Goal: Task Accomplishment & Management: Complete application form

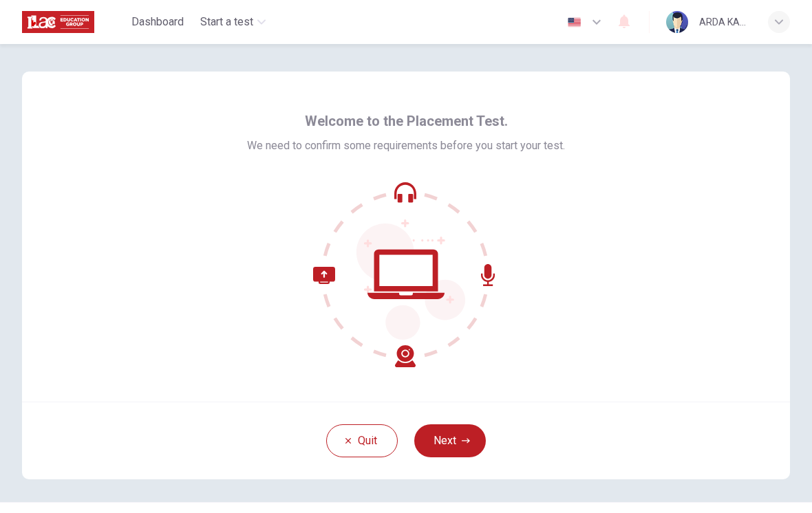
click at [450, 409] on div "Quit Next" at bounding box center [406, 441] width 768 height 78
click at [454, 448] on button "Next" at bounding box center [450, 440] width 72 height 33
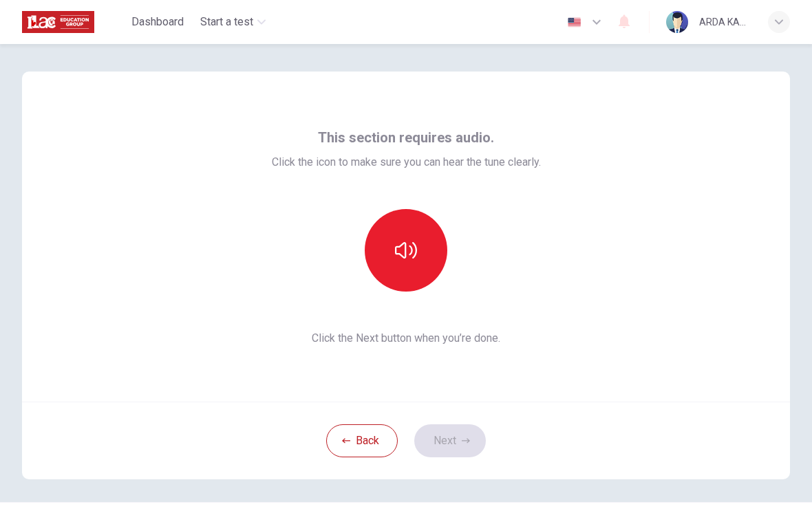
click at [416, 270] on button "button" at bounding box center [406, 250] width 83 height 83
click at [455, 419] on div "Back Next" at bounding box center [406, 441] width 768 height 78
click at [453, 440] on button "Next" at bounding box center [450, 440] width 72 height 33
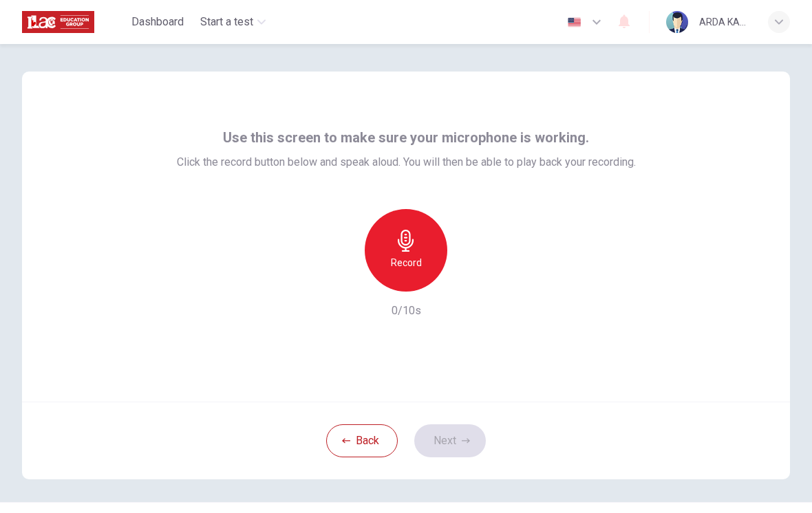
click at [422, 247] on div "Record" at bounding box center [406, 250] width 83 height 83
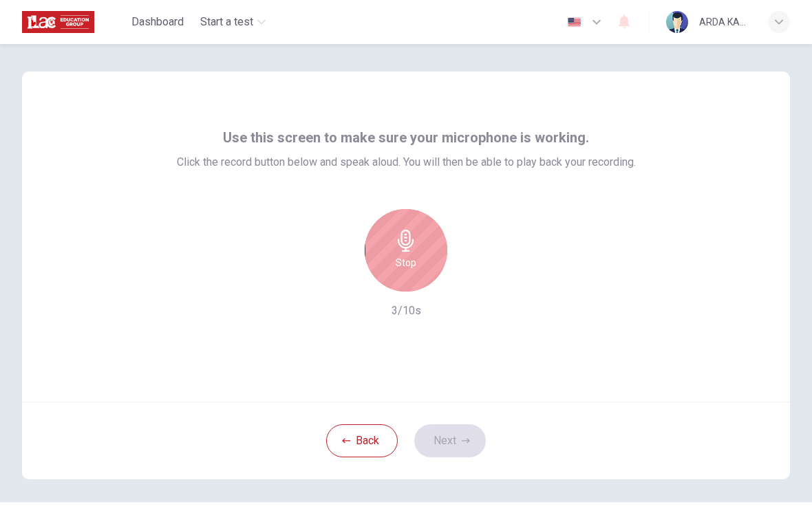
click at [413, 221] on div "Stop" at bounding box center [406, 250] width 83 height 83
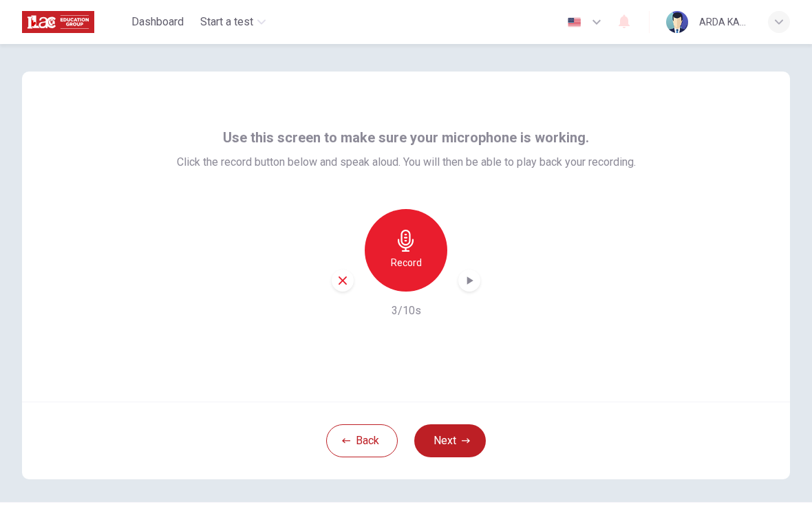
click at [476, 270] on div "button" at bounding box center [469, 281] width 22 height 22
click at [412, 262] on h6 "Record" at bounding box center [406, 262] width 31 height 17
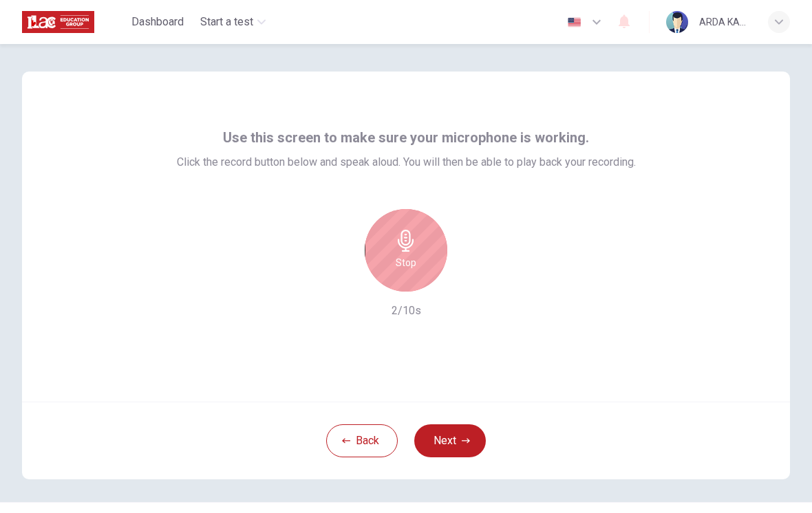
click at [411, 258] on h6 "Stop" at bounding box center [406, 262] width 21 height 17
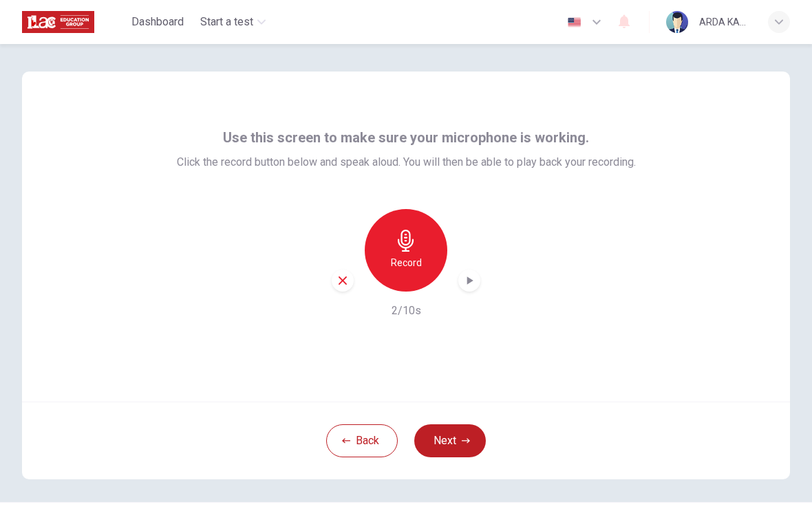
click at [477, 270] on div "button" at bounding box center [469, 281] width 22 height 22
click at [421, 262] on div "Record" at bounding box center [406, 250] width 83 height 83
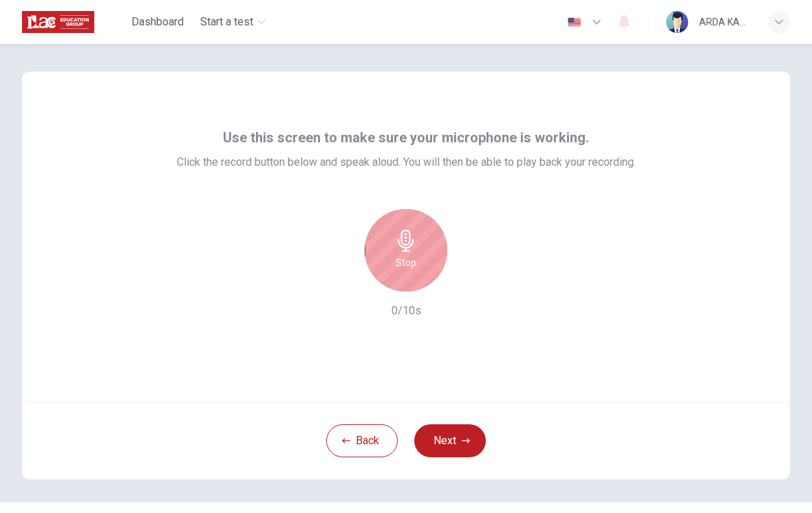
click at [421, 253] on div "Stop" at bounding box center [406, 250] width 83 height 83
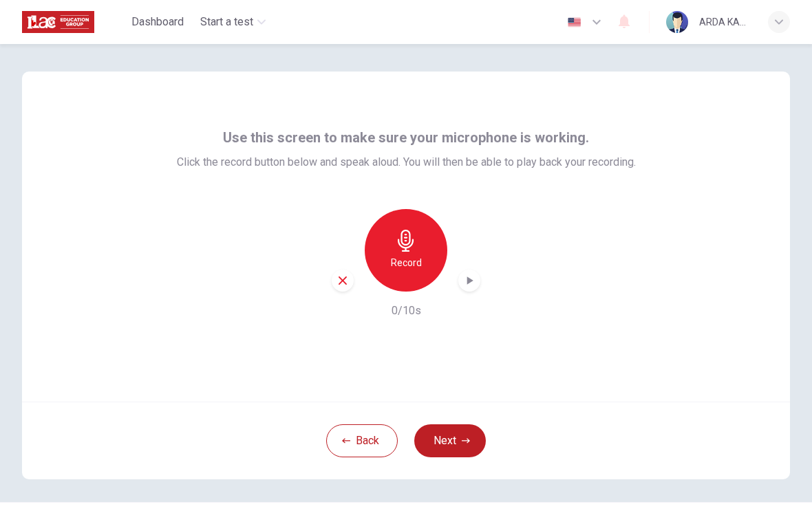
click at [412, 259] on h6 "Record" at bounding box center [406, 262] width 31 height 17
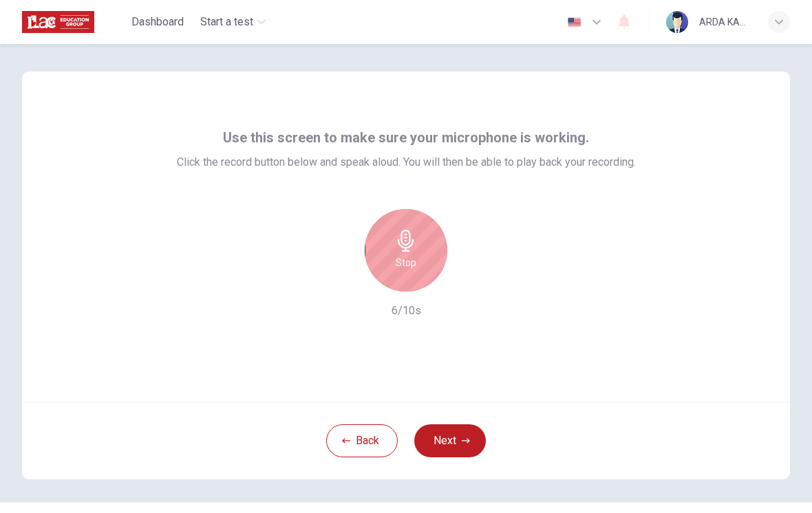
click at [407, 253] on div "Stop" at bounding box center [406, 250] width 83 height 83
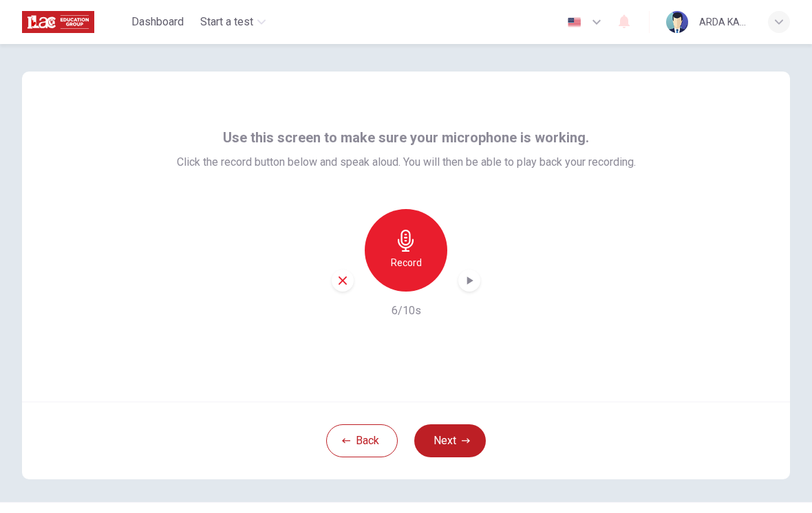
click at [468, 270] on div "button" at bounding box center [469, 281] width 22 height 22
click at [470, 274] on icon "button" at bounding box center [469, 281] width 14 height 14
click at [464, 274] on icon "button" at bounding box center [469, 281] width 14 height 14
click at [399, 263] on h6 "Record" at bounding box center [406, 262] width 31 height 17
click at [472, 270] on div "button" at bounding box center [469, 281] width 22 height 22
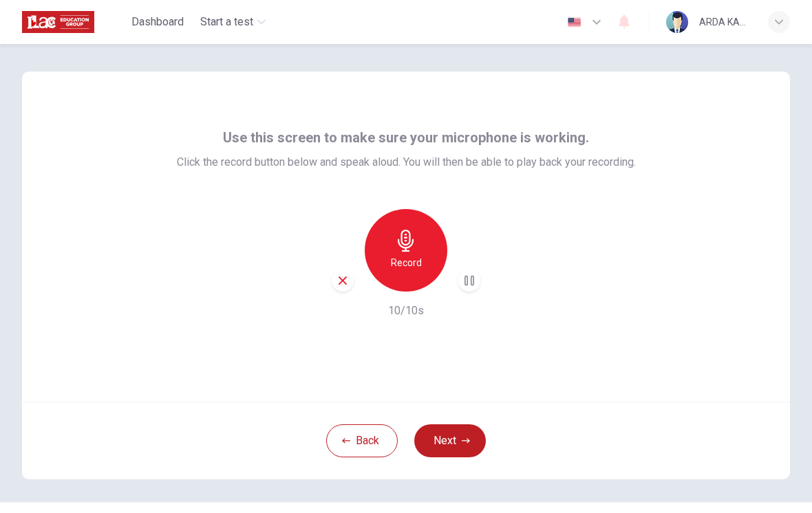
click at [334, 270] on div "button" at bounding box center [343, 281] width 22 height 22
click at [415, 263] on h6 "Record" at bounding box center [406, 262] width 31 height 17
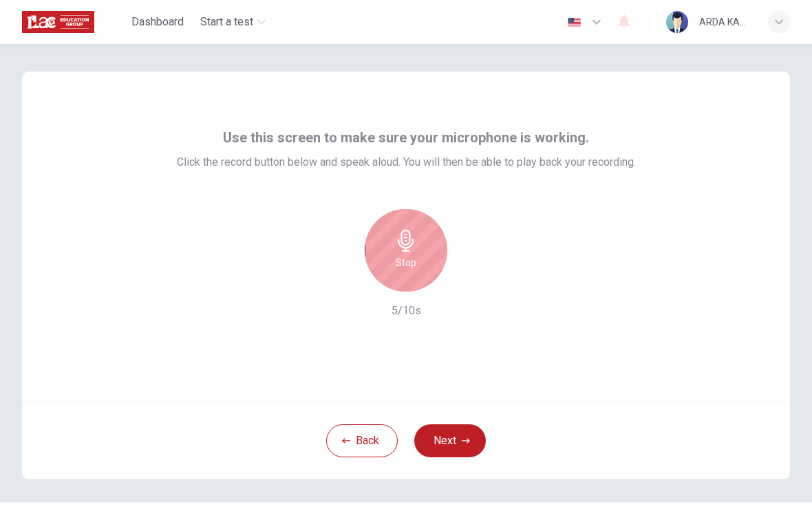
click at [419, 243] on div "Stop" at bounding box center [406, 250] width 83 height 83
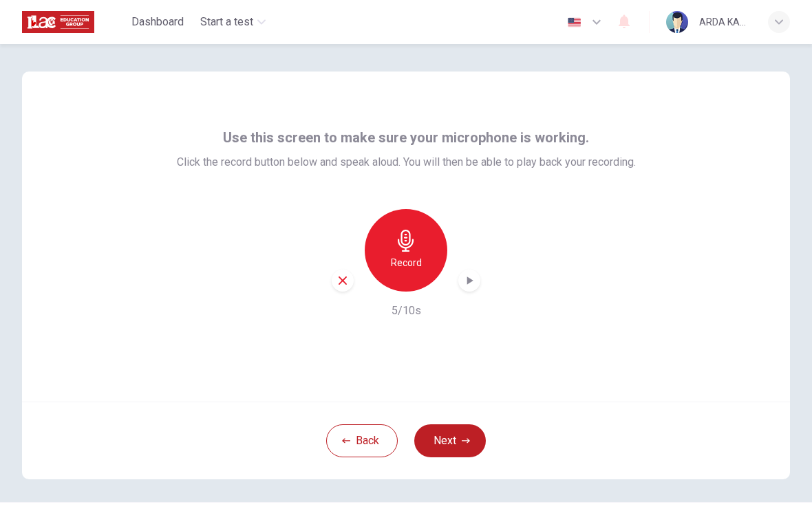
click at [468, 274] on icon "button" at bounding box center [469, 281] width 14 height 14
click at [446, 450] on button "Next" at bounding box center [450, 440] width 72 height 33
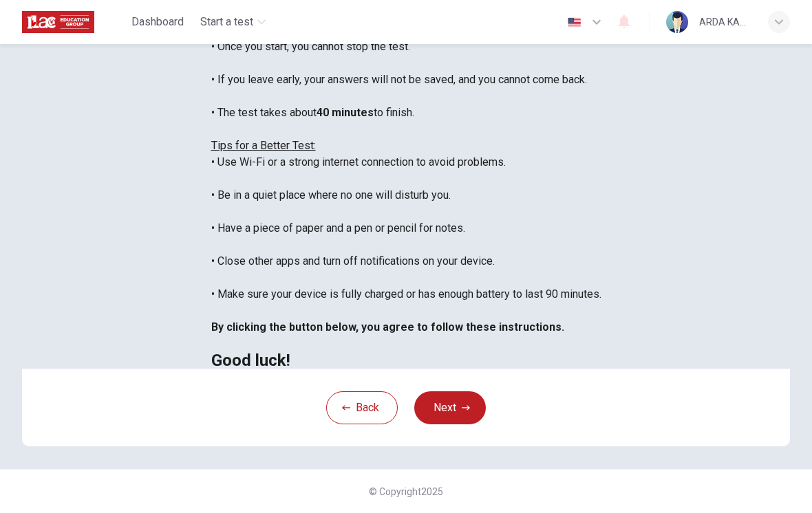
scroll to position [202, 0]
click at [351, 408] on button "Back" at bounding box center [362, 407] width 72 height 33
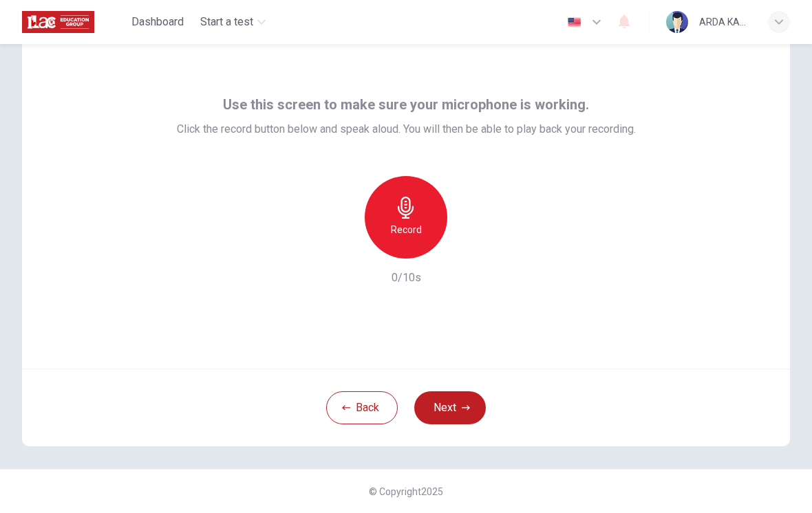
scroll to position [33, 0]
click at [426, 226] on div "Record" at bounding box center [406, 217] width 83 height 83
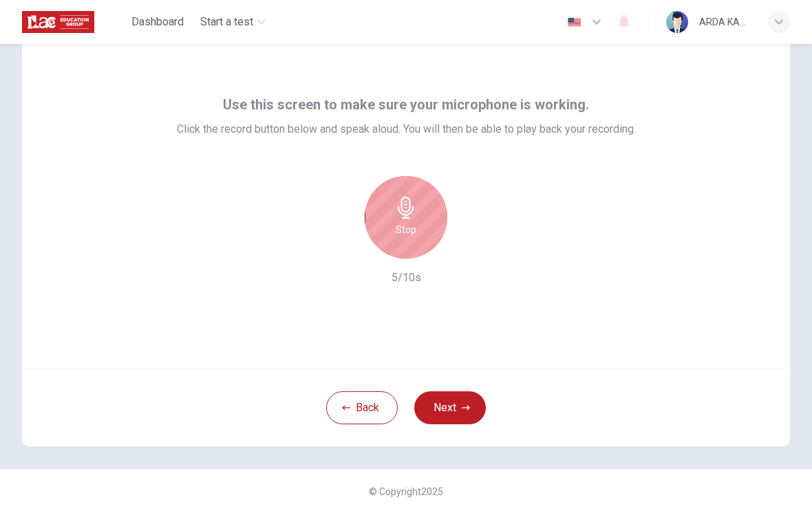
click at [418, 253] on div "Stop" at bounding box center [406, 217] width 83 height 83
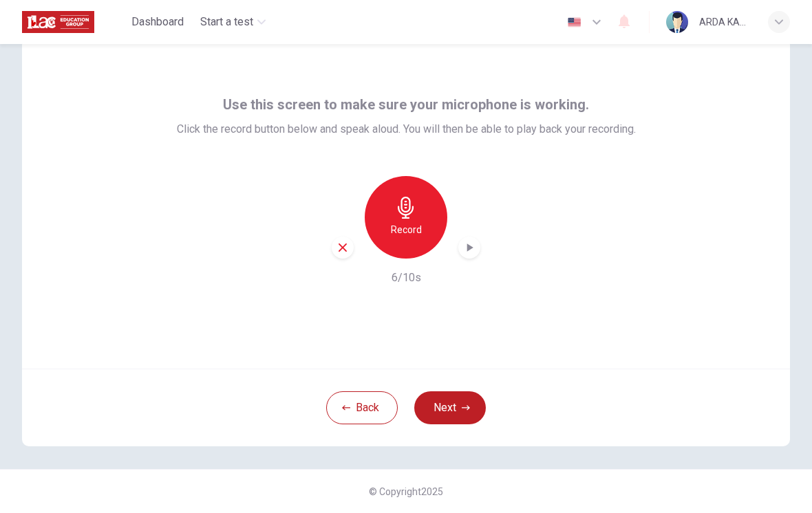
click at [459, 237] on div "button" at bounding box center [469, 248] width 22 height 22
click at [336, 237] on div "button" at bounding box center [343, 248] width 22 height 22
click at [373, 418] on button "Back" at bounding box center [362, 407] width 72 height 33
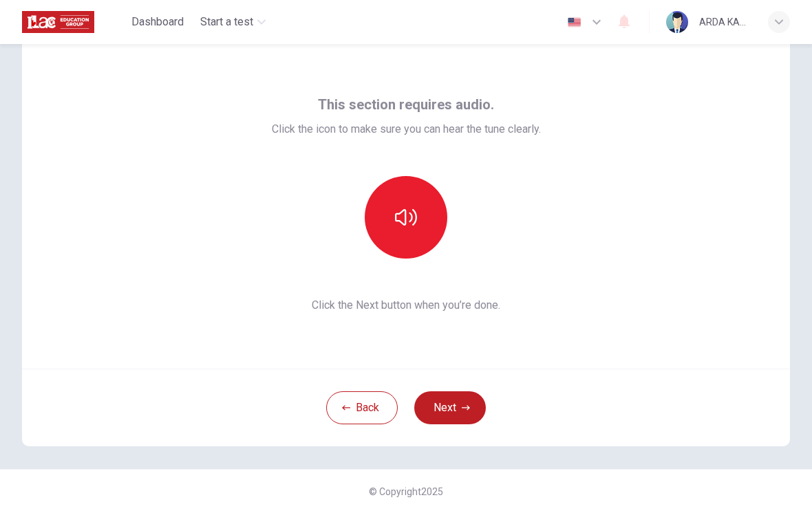
click at [574, 21] on img "button" at bounding box center [573, 22] width 17 height 10
click at [592, 512] on div at bounding box center [406, 513] width 812 height 0
click at [592, 25] on icon "button" at bounding box center [596, 22] width 17 height 17
type input "tr"
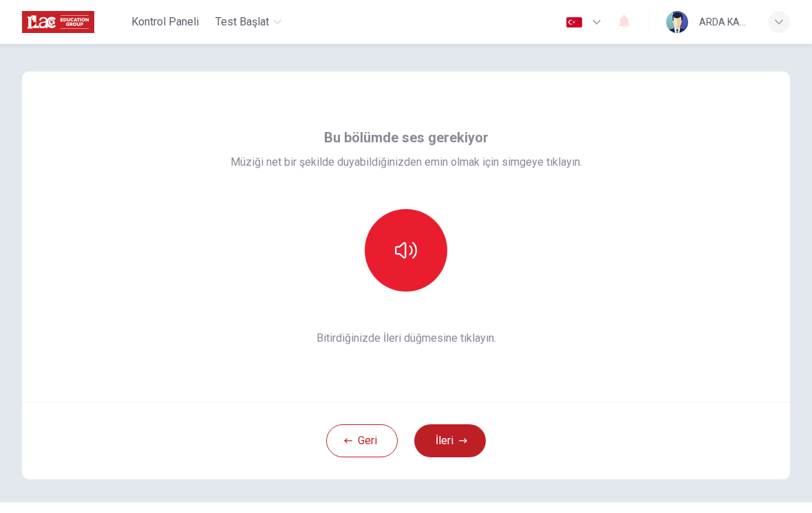
click at [369, 437] on button "Geri" at bounding box center [362, 440] width 72 height 33
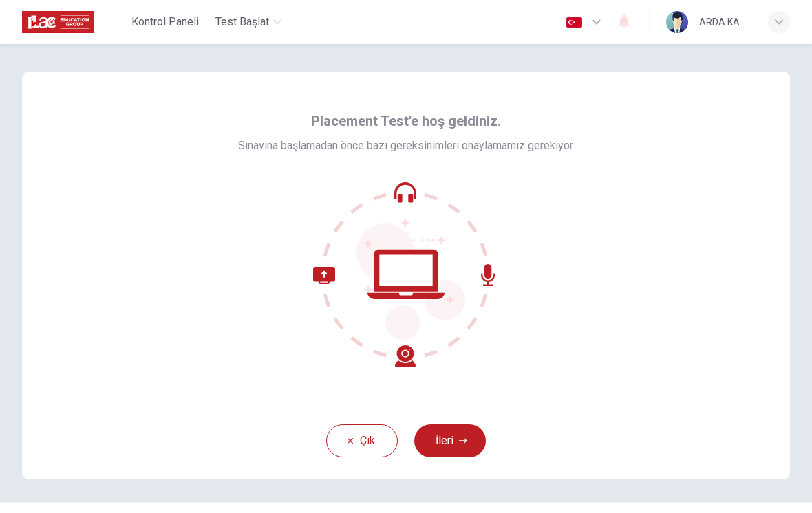
click at [364, 437] on button "Çık" at bounding box center [362, 440] width 72 height 33
click at [358, 437] on button "Çık" at bounding box center [362, 440] width 72 height 33
click at [456, 433] on button "İleri" at bounding box center [450, 440] width 72 height 33
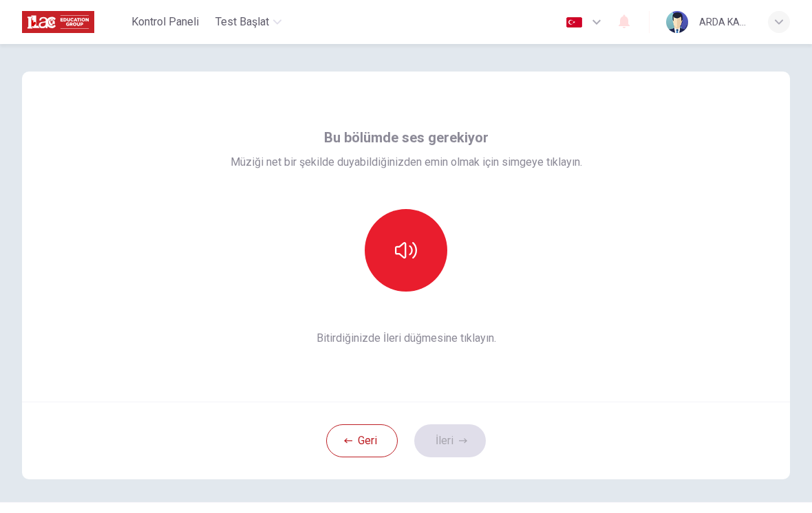
click at [416, 230] on button "button" at bounding box center [406, 250] width 83 height 83
click at [449, 418] on div "Geri İleri" at bounding box center [406, 441] width 768 height 78
click at [470, 446] on button "İleri" at bounding box center [450, 440] width 72 height 33
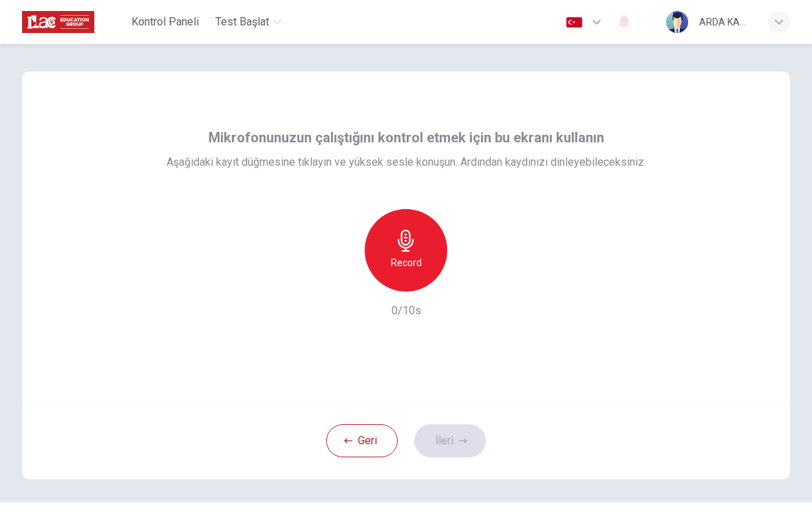
click at [425, 259] on div "Record" at bounding box center [406, 250] width 83 height 83
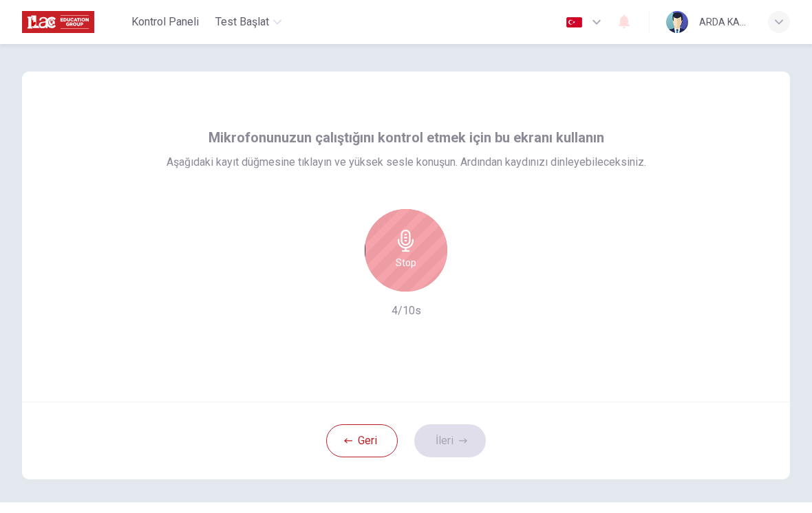
click at [407, 261] on h6 "Stop" at bounding box center [406, 262] width 21 height 17
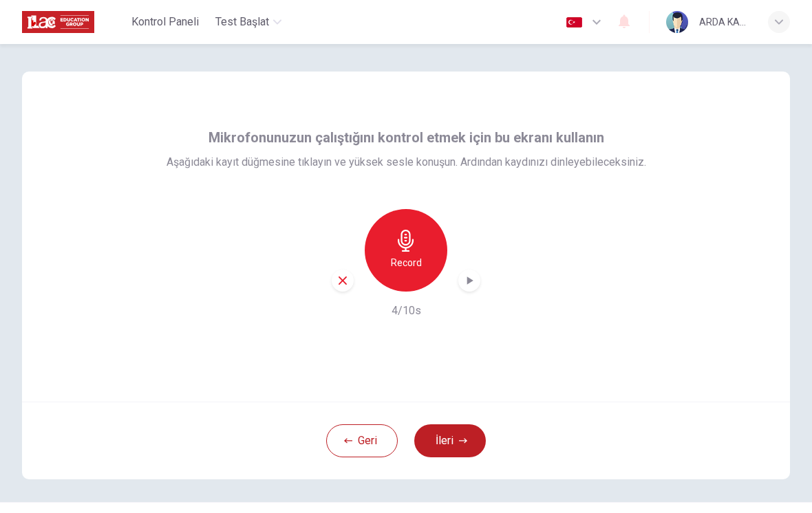
click at [470, 270] on div "button" at bounding box center [469, 281] width 22 height 22
click at [400, 250] on icon "button" at bounding box center [406, 241] width 22 height 22
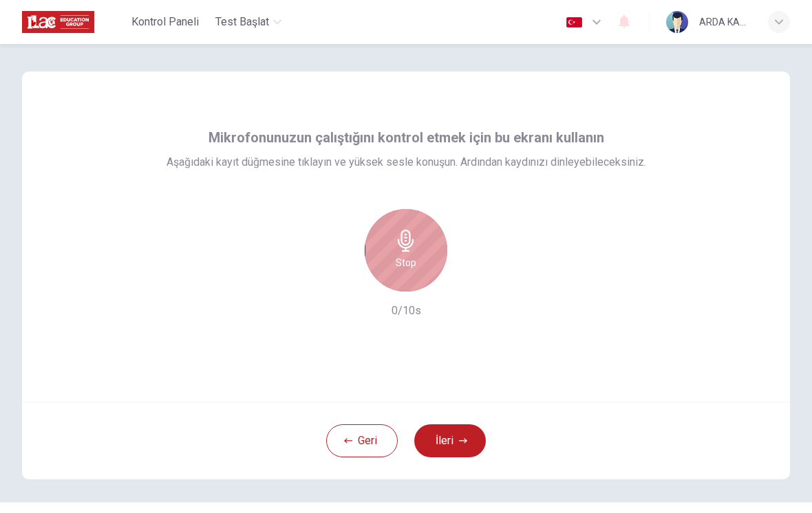
click at [416, 251] on icon "button" at bounding box center [406, 241] width 22 height 22
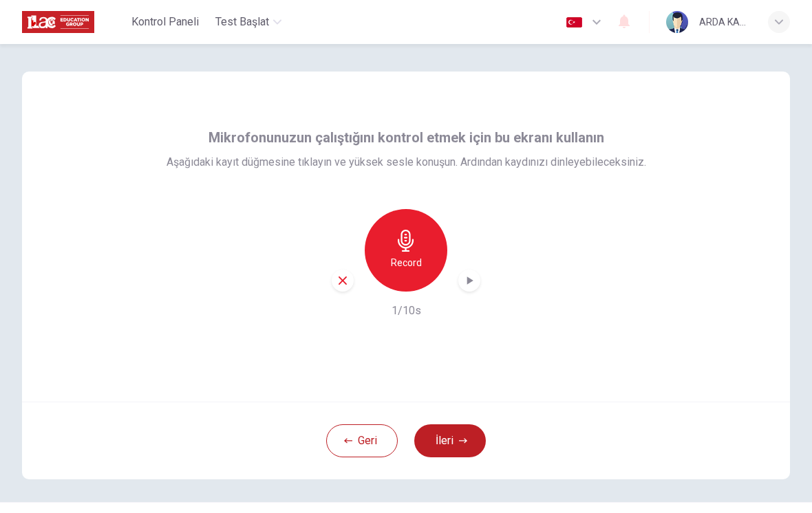
click at [416, 254] on div "Record" at bounding box center [406, 250] width 83 height 83
click at [471, 270] on div "button" at bounding box center [469, 281] width 22 height 22
click at [334, 230] on div "Record" at bounding box center [406, 250] width 149 height 83
click at [333, 270] on div "button" at bounding box center [343, 281] width 22 height 22
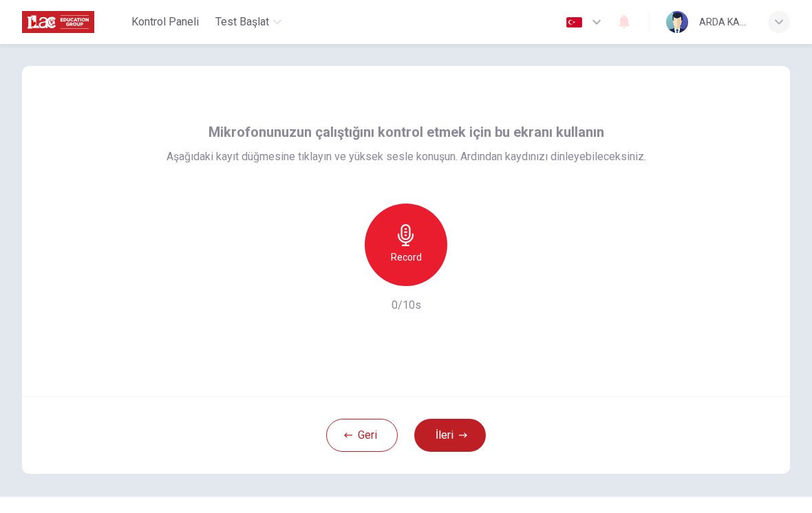
click at [352, 446] on button "Geri" at bounding box center [362, 435] width 72 height 33
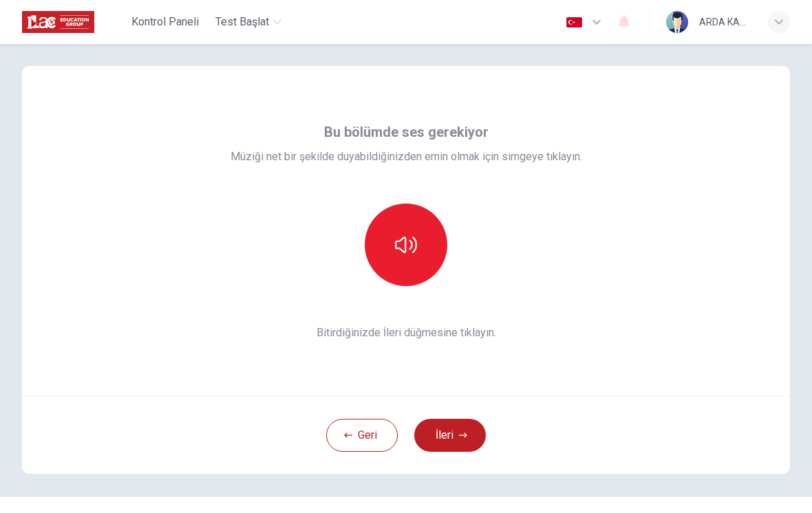
click at [354, 437] on button "Geri" at bounding box center [362, 435] width 72 height 33
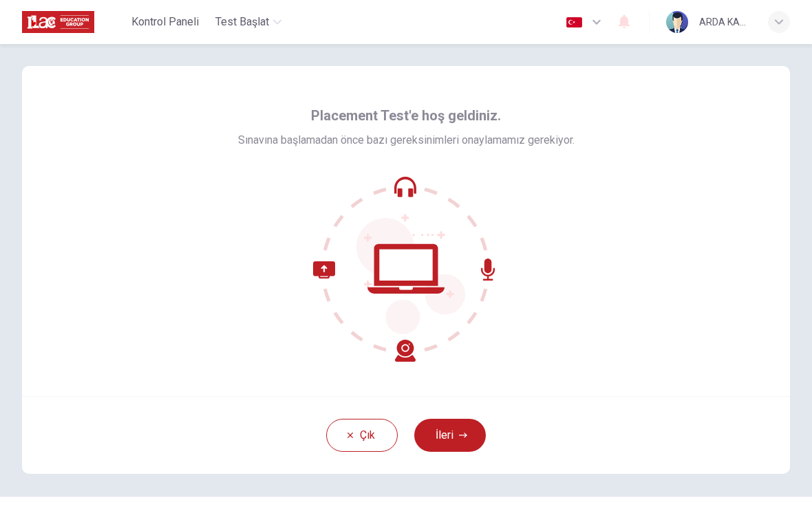
click at [344, 439] on button "Çık" at bounding box center [362, 435] width 72 height 33
